Goal: Transaction & Acquisition: Purchase product/service

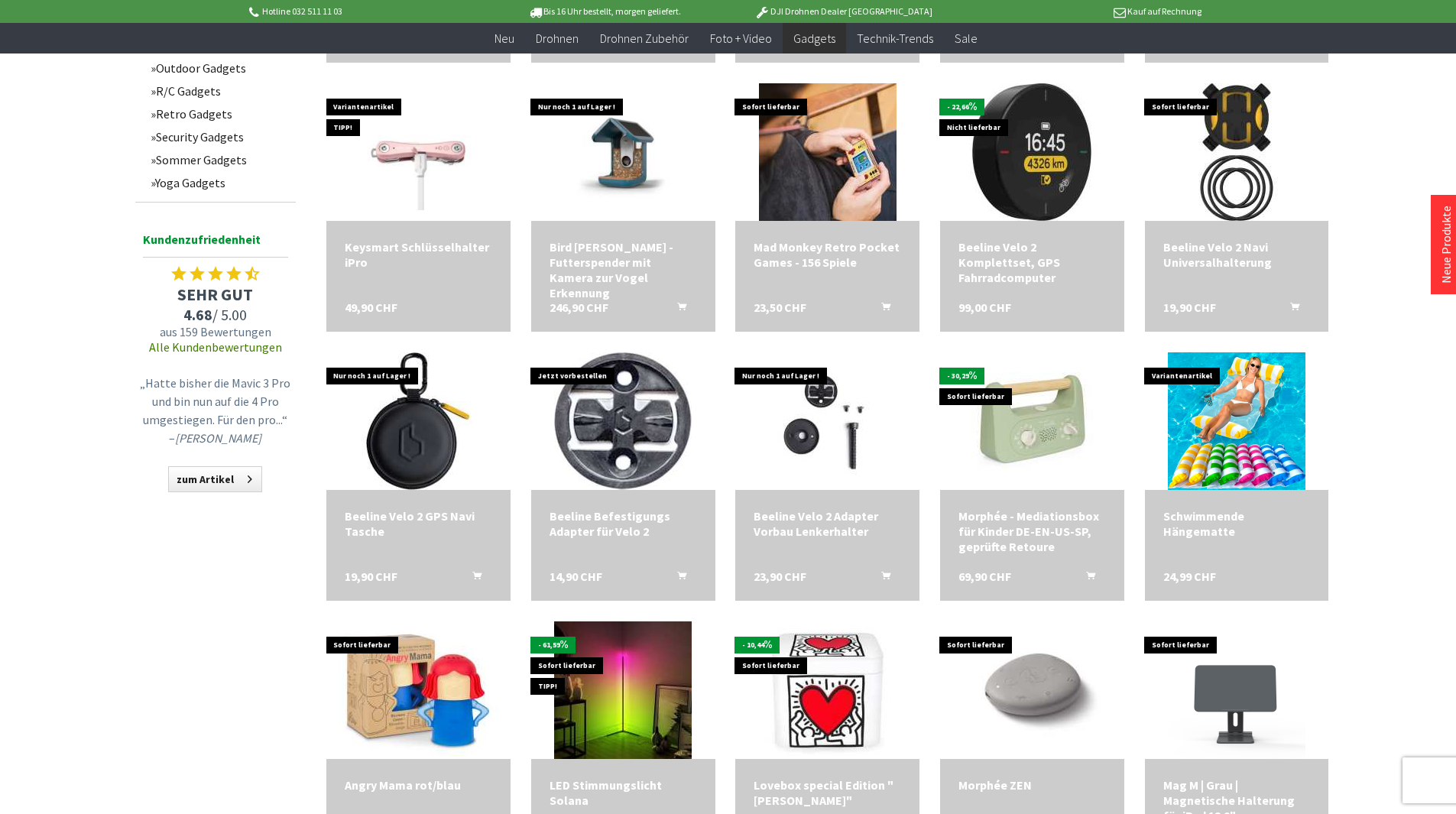
scroll to position [1070, 0]
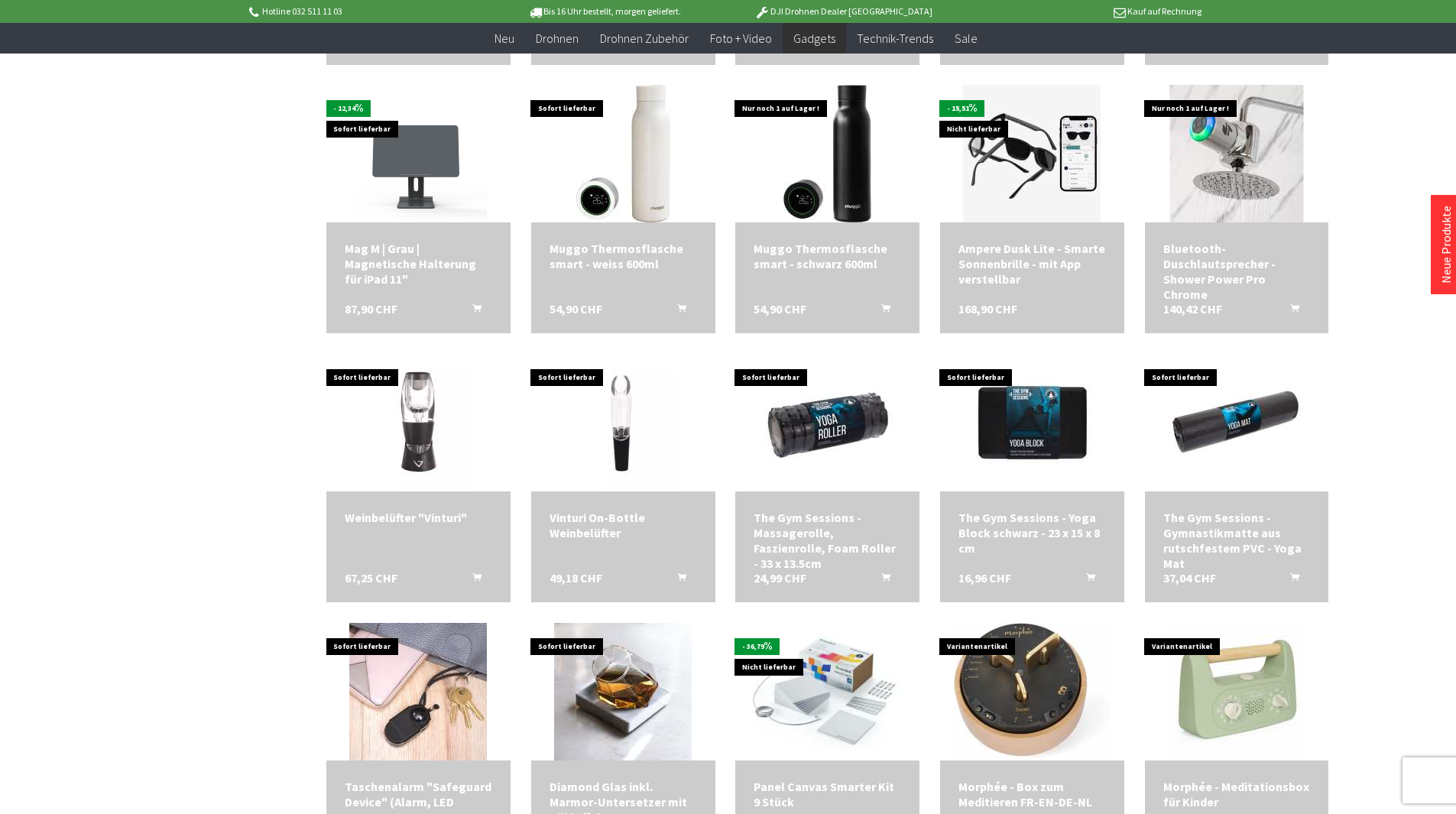
scroll to position [1910, 0]
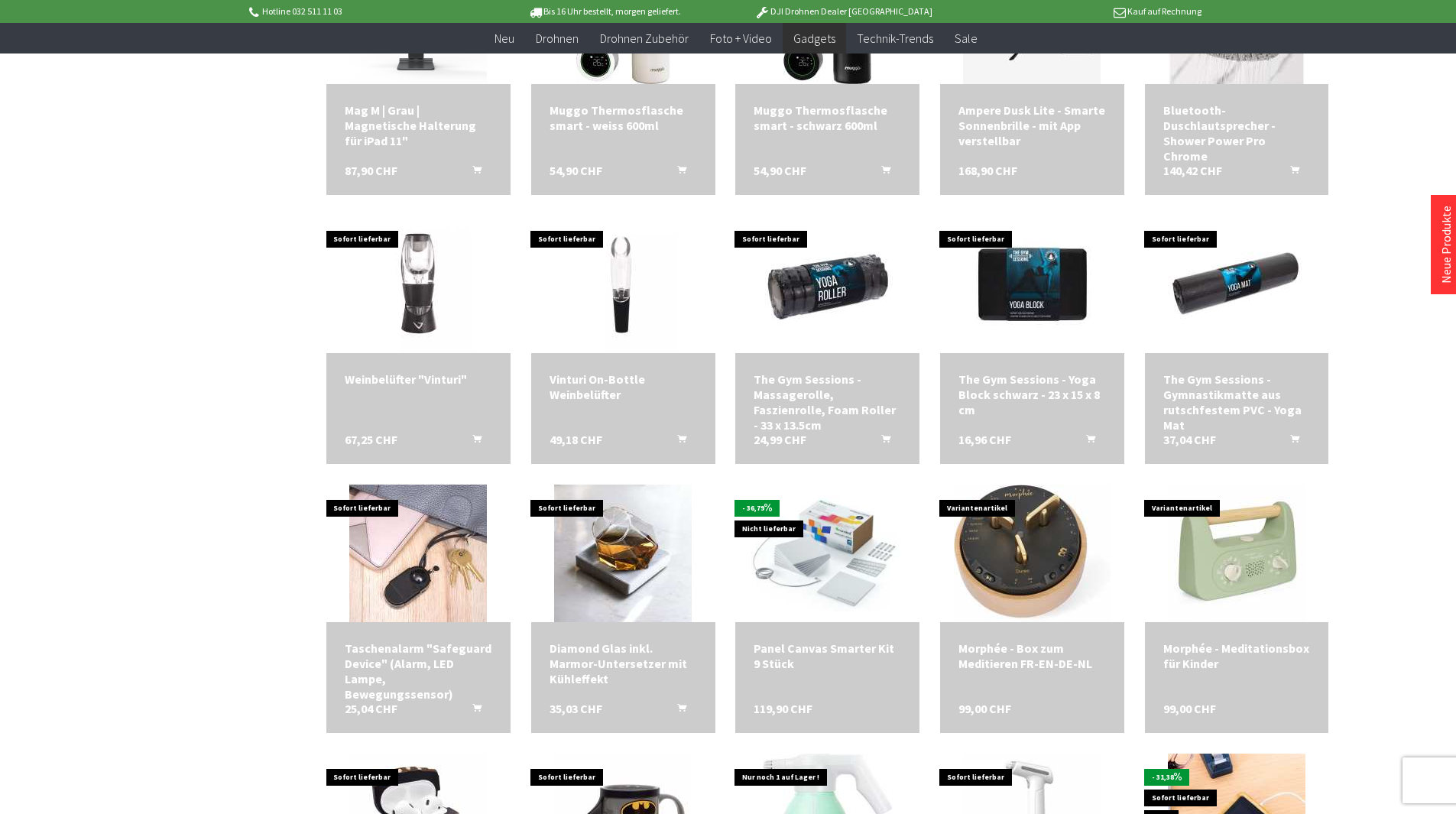
scroll to position [2216, 0]
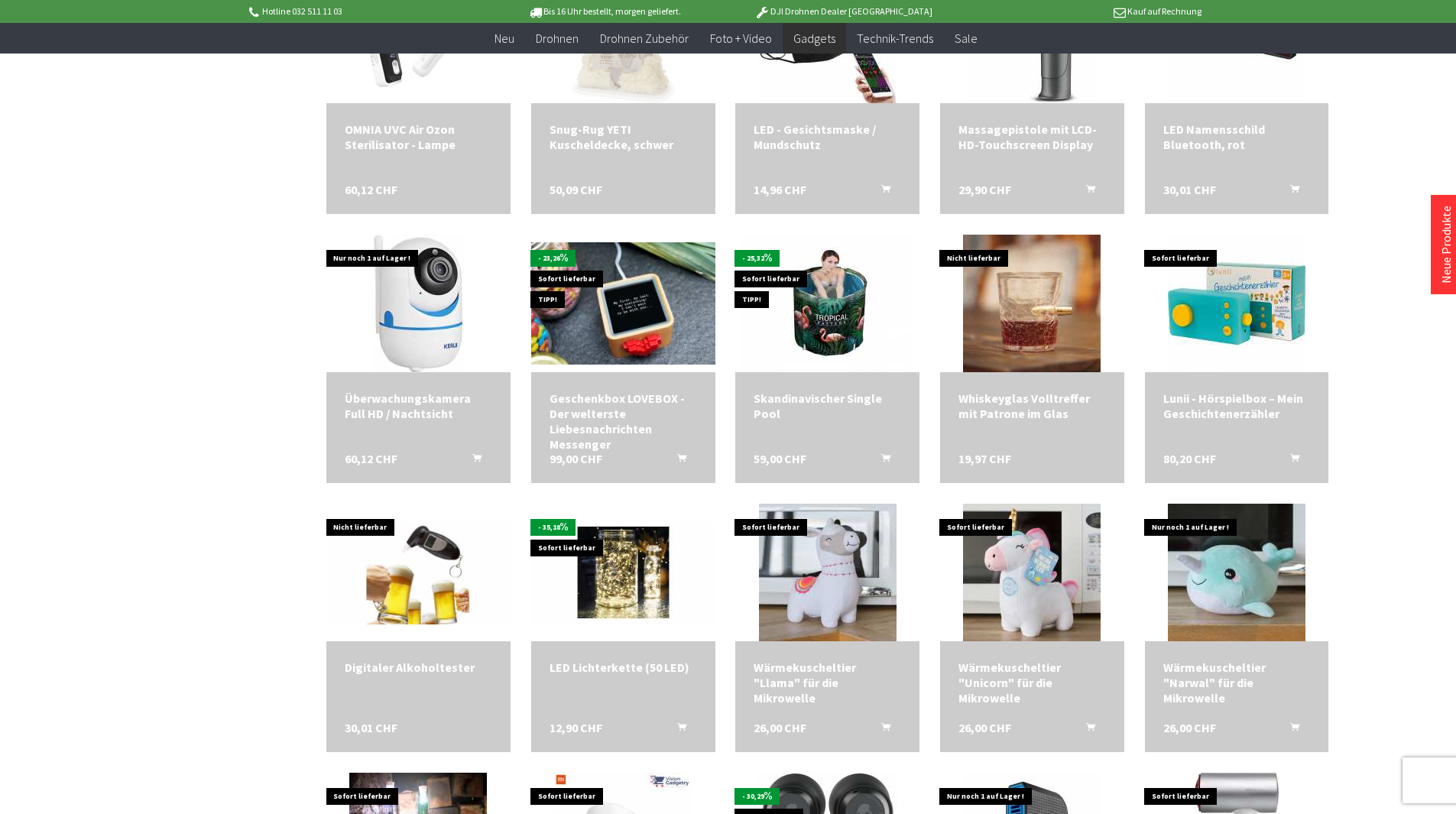
scroll to position [3057, 0]
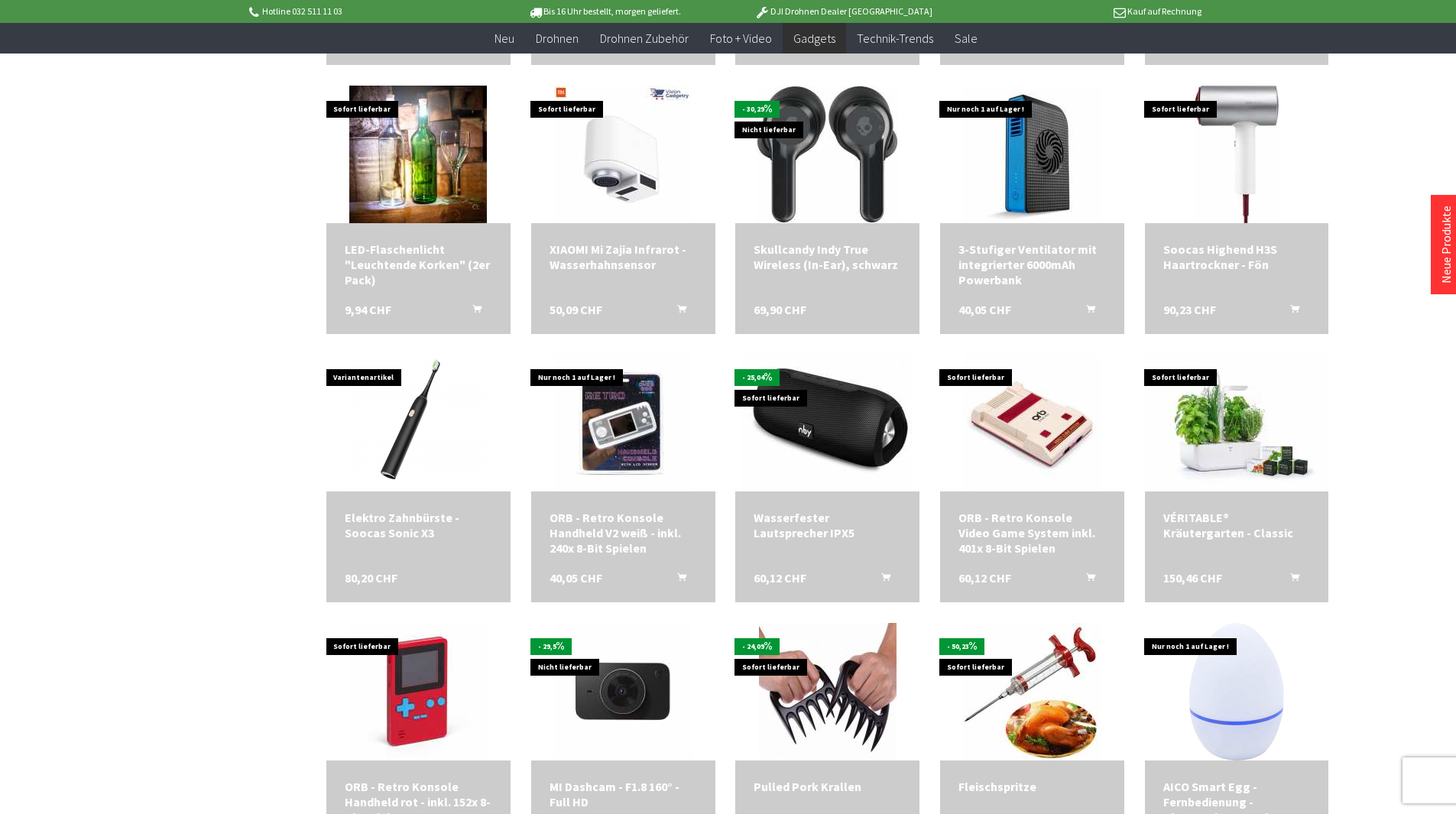
scroll to position [3745, 0]
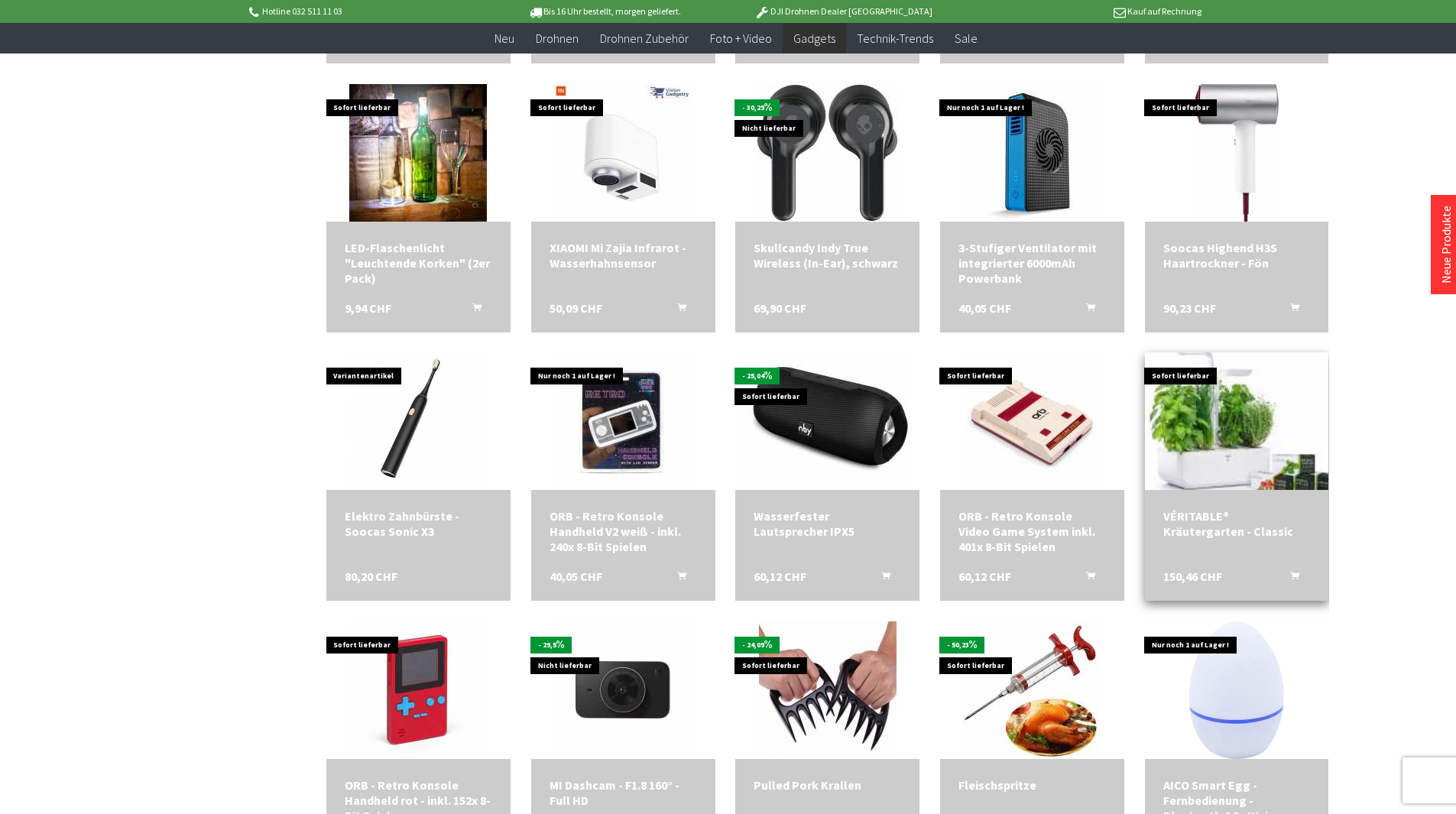
click at [1191, 423] on img at bounding box center [1237, 420] width 257 height 192
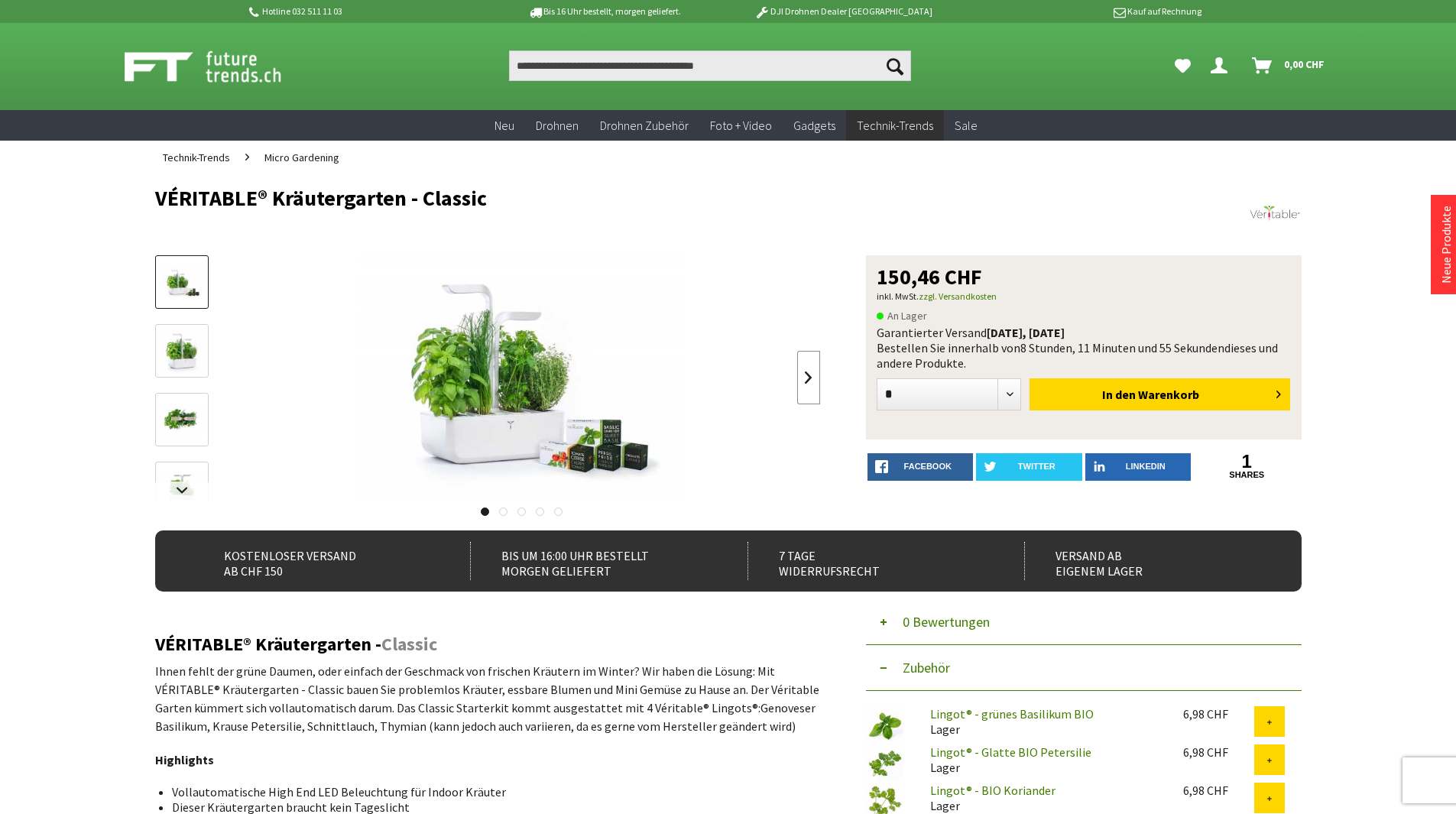
click at [800, 369] on link at bounding box center [809, 377] width 23 height 53
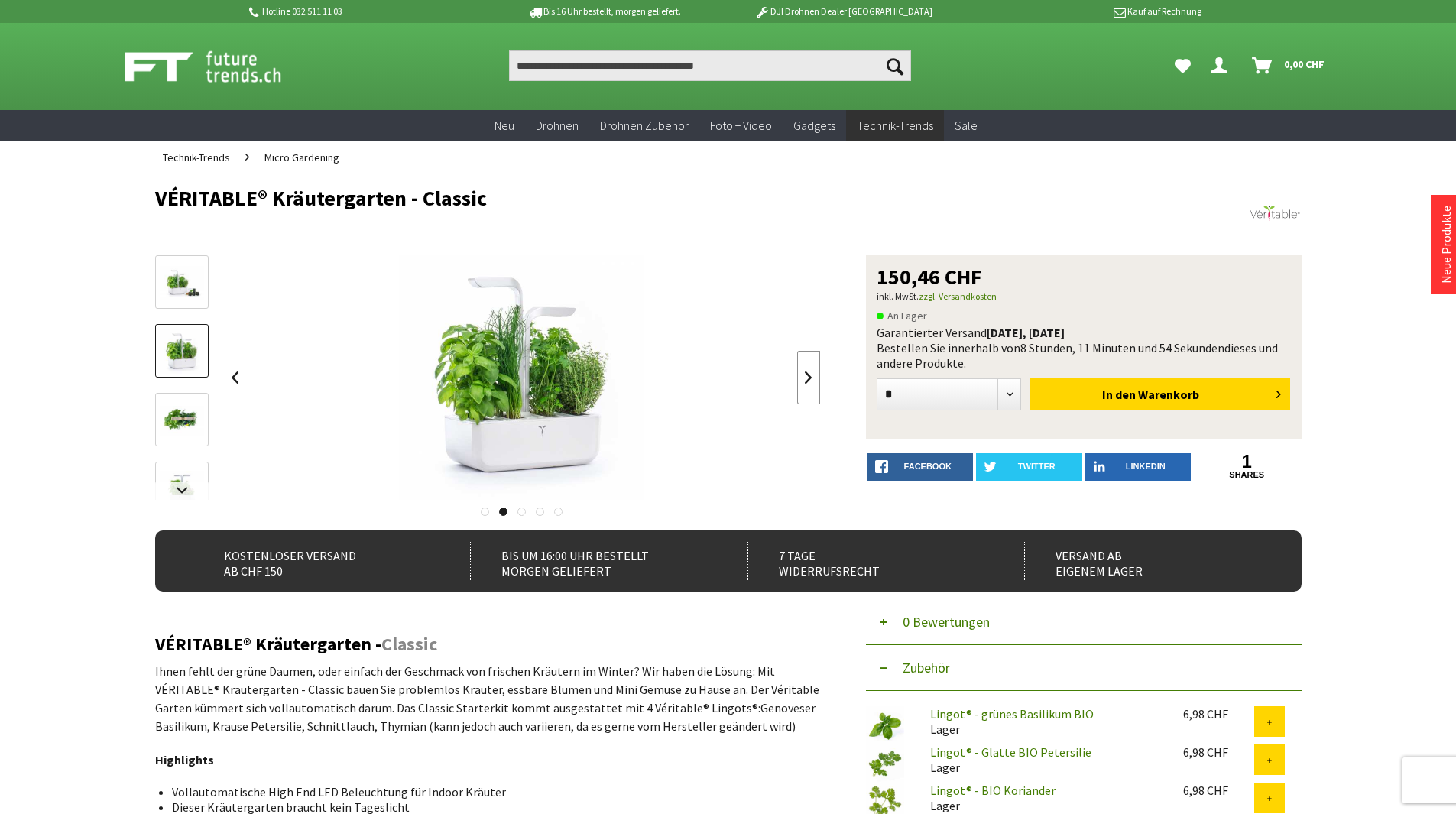
click at [800, 369] on link at bounding box center [809, 377] width 23 height 53
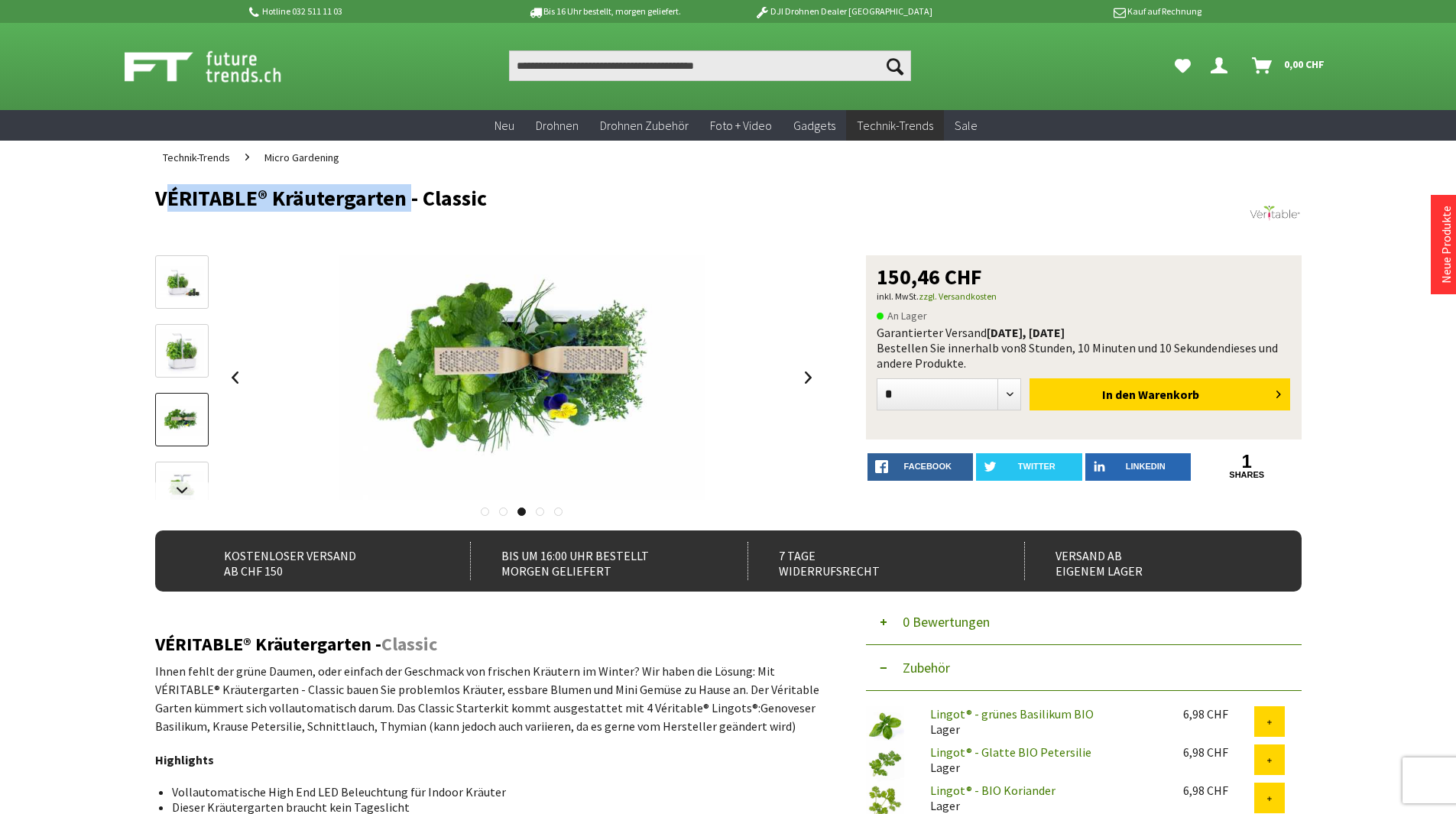
drag, startPoint x: 155, startPoint y: 191, endPoint x: 407, endPoint y: 205, distance: 252.4
click at [407, 205] on h1 "VÉRITABLE® Kräutergarten - Classic" at bounding box center [614, 198] width 918 height 23
copy h1 "VÉRITABLE® Kräutergarten"
